Goal: Task Accomplishment & Management: Manage account settings

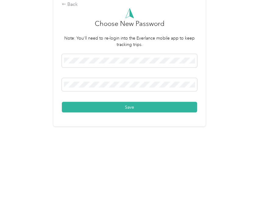
scroll to position [11, 0]
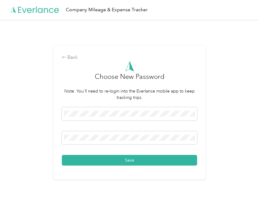
click at [133, 156] on button "Save" at bounding box center [129, 160] width 135 height 11
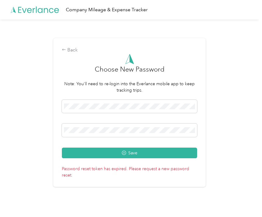
click at [133, 151] on button "Save" at bounding box center [129, 153] width 135 height 11
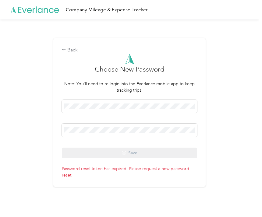
scroll to position [0, 0]
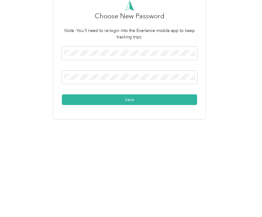
scroll to position [11, 0]
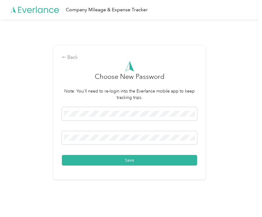
click at [134, 155] on button "Save" at bounding box center [129, 160] width 135 height 11
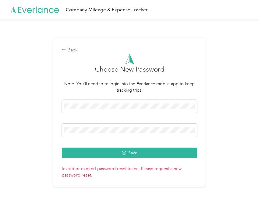
click at [133, 148] on button "Save" at bounding box center [129, 153] width 135 height 11
